Goal: Find specific page/section: Find specific page/section

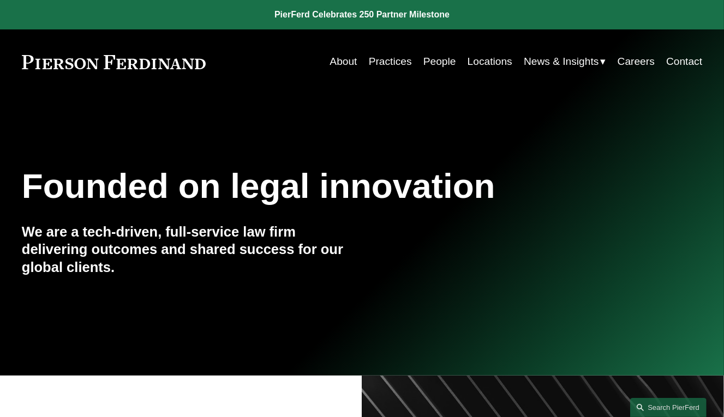
click at [476, 61] on link "Locations" at bounding box center [489, 61] width 45 height 21
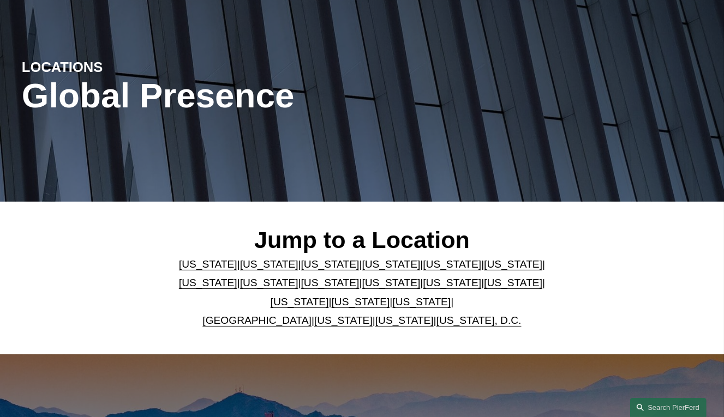
scroll to position [116, 0]
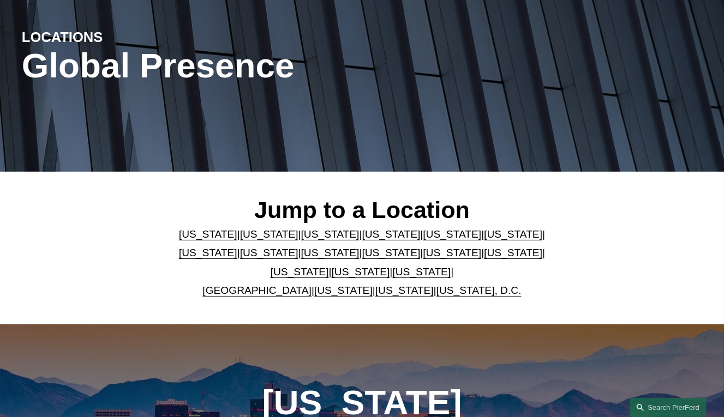
click at [247, 292] on link "United Kingdom" at bounding box center [256, 290] width 109 height 11
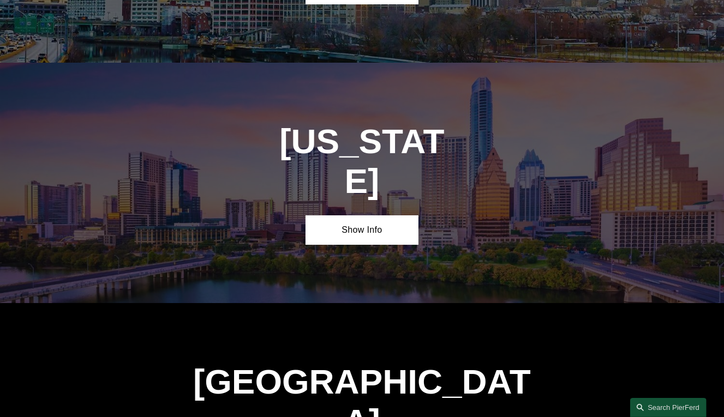
scroll to position [3543, 0]
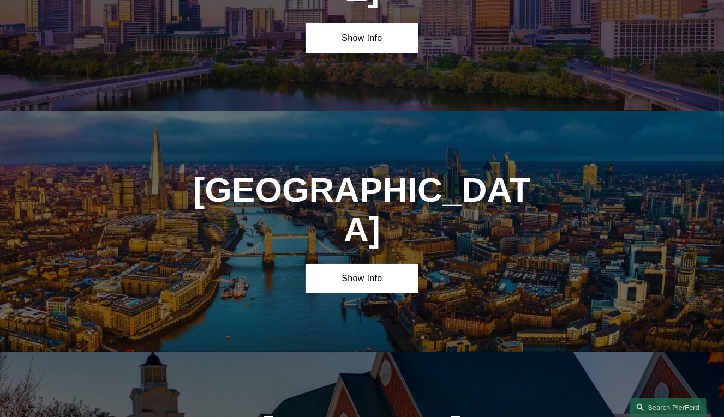
click at [380, 117] on div "United Kingdom Show Info" at bounding box center [362, 231] width 724 height 241
click at [369, 264] on link "Show Info" at bounding box center [361, 278] width 113 height 29
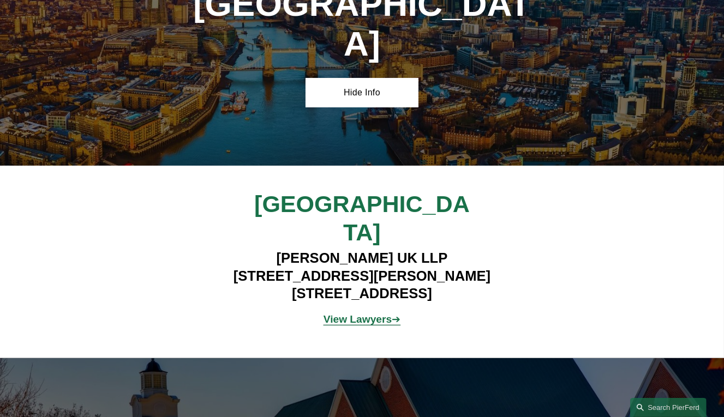
scroll to position [3776, 0]
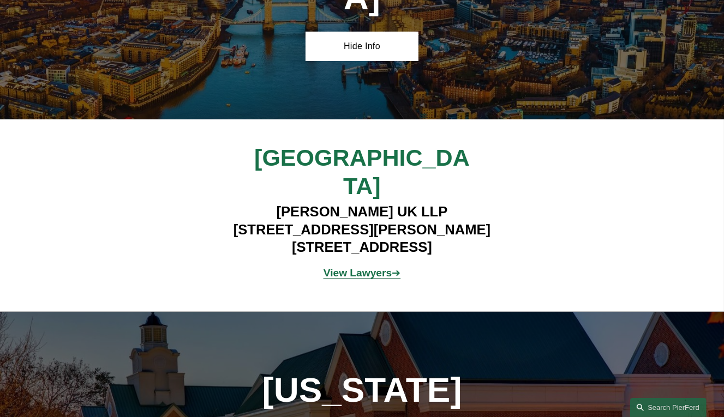
click at [349, 267] on strong "View Lawyers" at bounding box center [357, 272] width 68 height 11
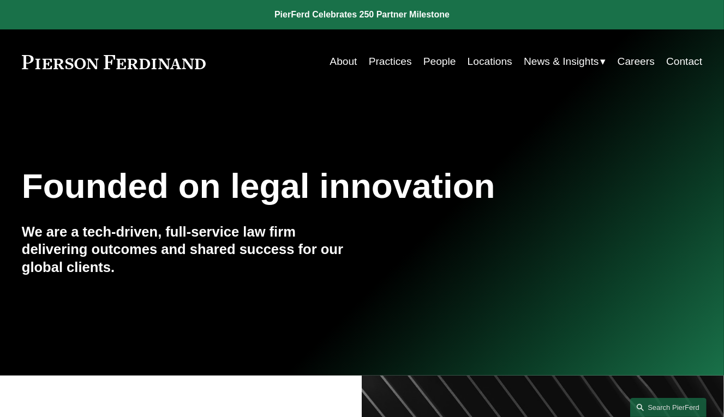
click at [638, 58] on link "Careers" at bounding box center [635, 61] width 37 height 21
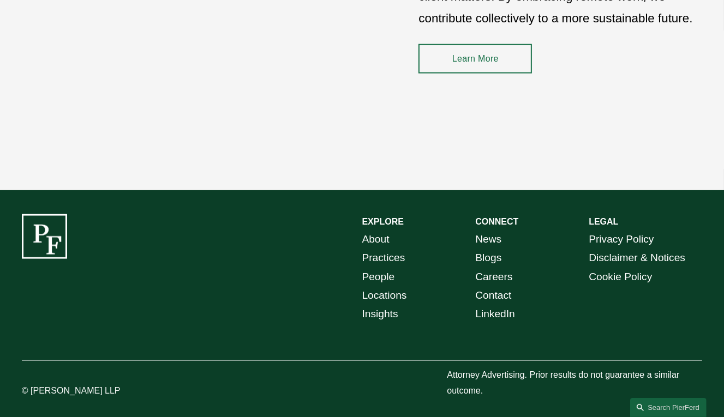
scroll to position [1510, 0]
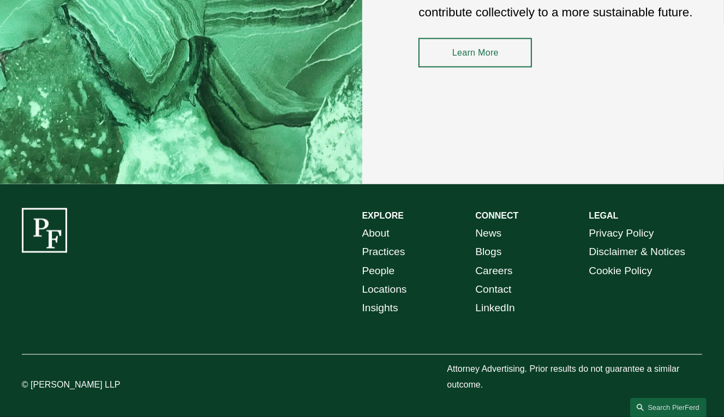
click at [383, 271] on link "People" at bounding box center [378, 271] width 33 height 19
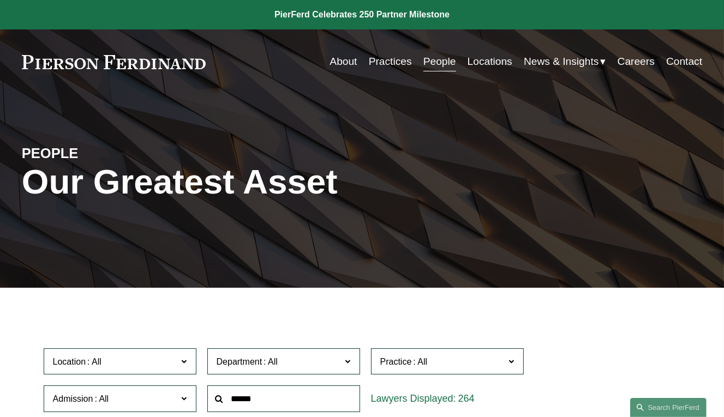
click at [502, 65] on link "Locations" at bounding box center [489, 61] width 45 height 21
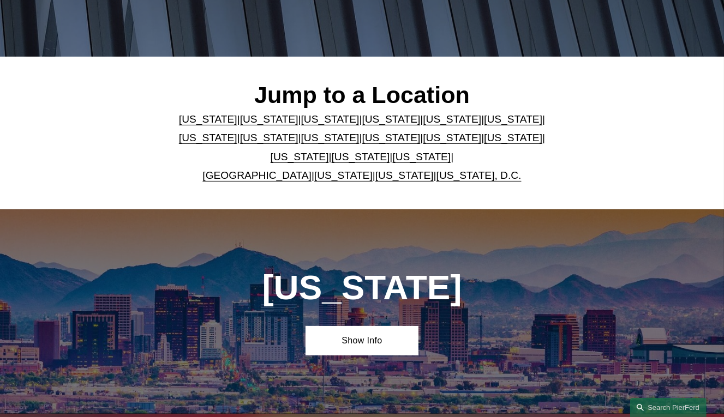
scroll to position [232, 0]
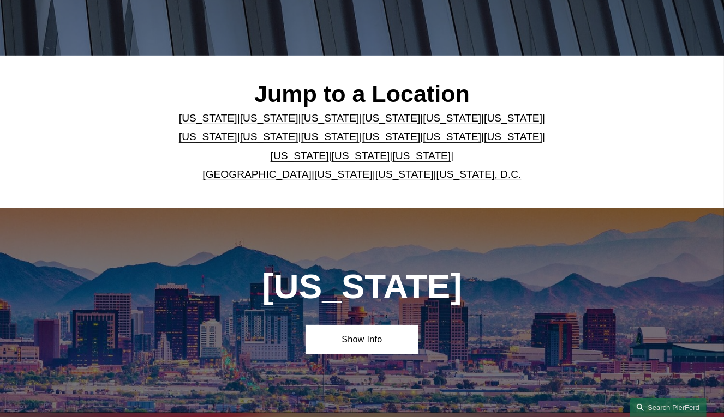
click at [404, 153] on link "[US_STATE]" at bounding box center [421, 155] width 58 height 11
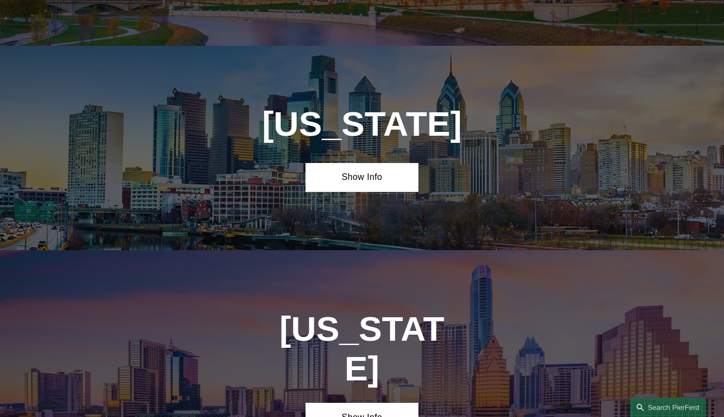
scroll to position [3336, 0]
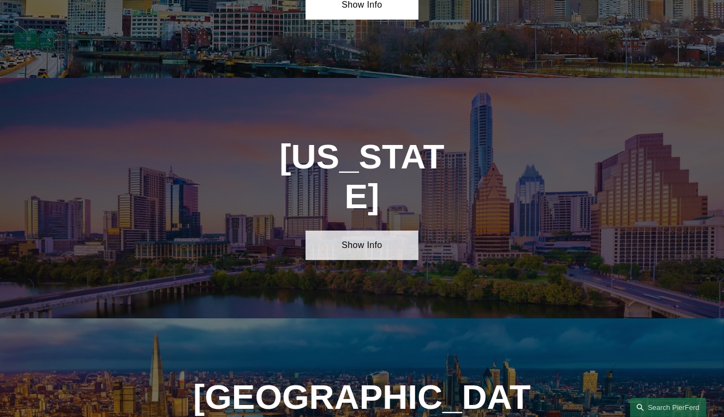
click at [347, 231] on link "Show Info" at bounding box center [361, 245] width 113 height 29
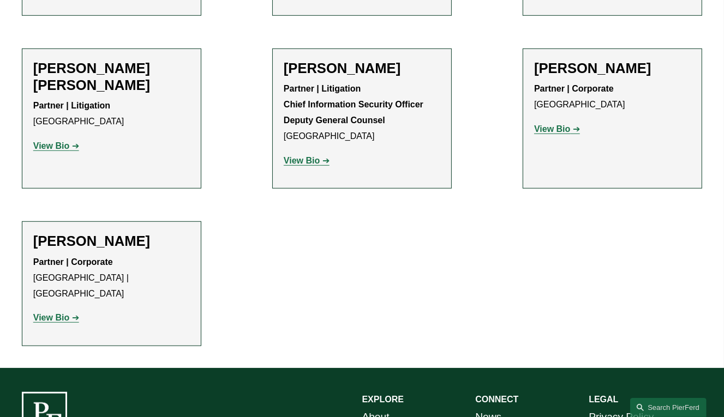
scroll to position [698, 0]
